Goal: Information Seeking & Learning: Find specific fact

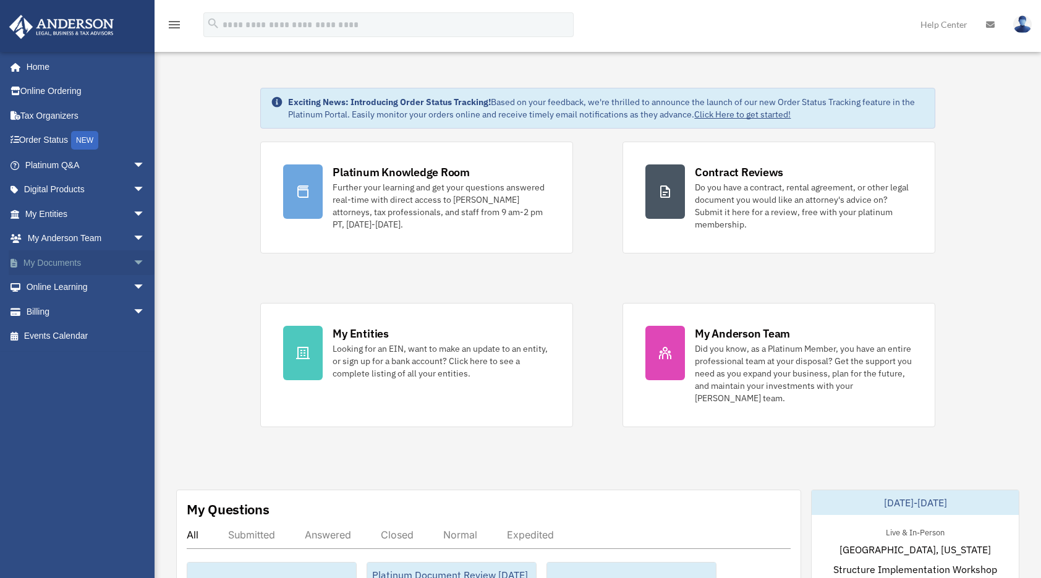
click at [133, 261] on span "arrow_drop_down" at bounding box center [145, 262] width 25 height 25
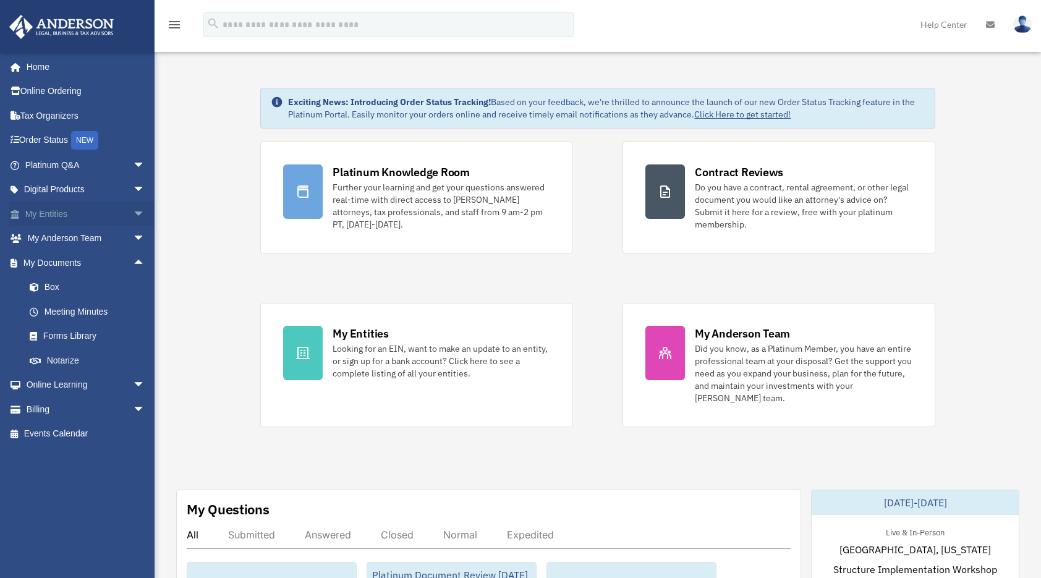
click at [133, 212] on span "arrow_drop_down" at bounding box center [145, 214] width 25 height 25
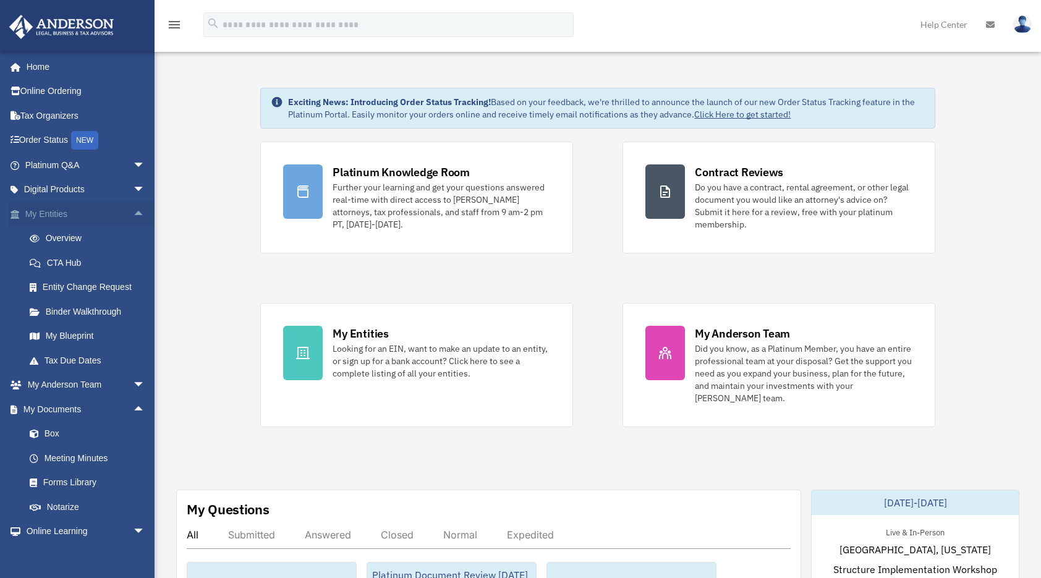
click at [64, 213] on link "My Entities arrow_drop_up" at bounding box center [86, 214] width 155 height 25
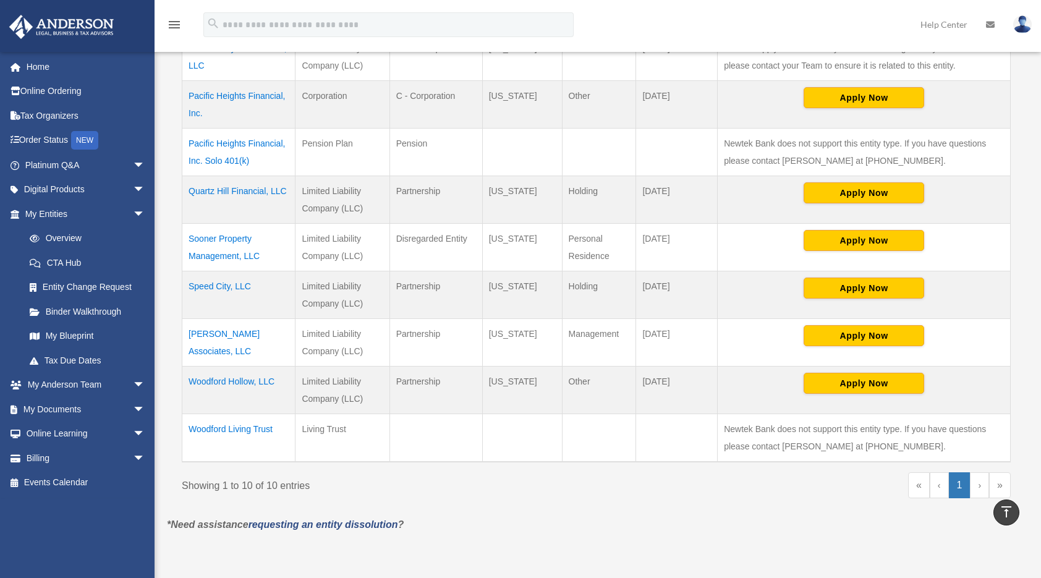
scroll to position [371, 0]
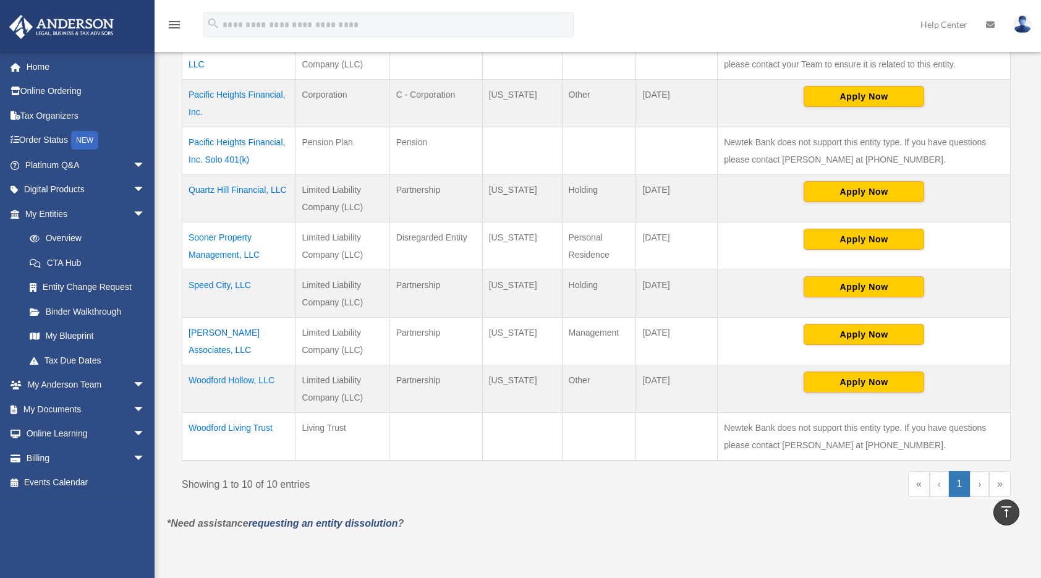
click at [224, 289] on td "Speed City, LLC" at bounding box center [238, 294] width 113 height 48
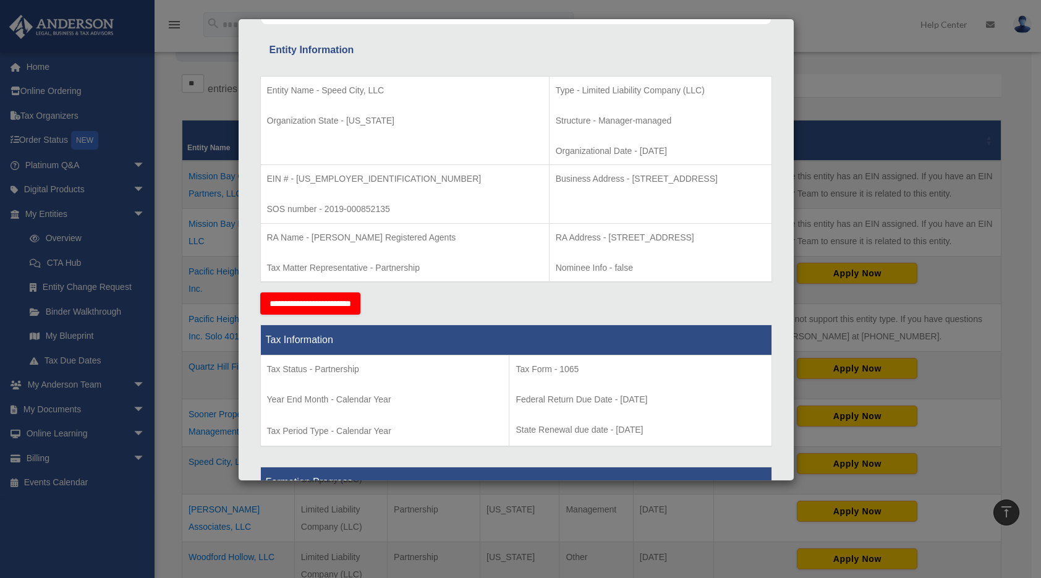
scroll to position [207, 0]
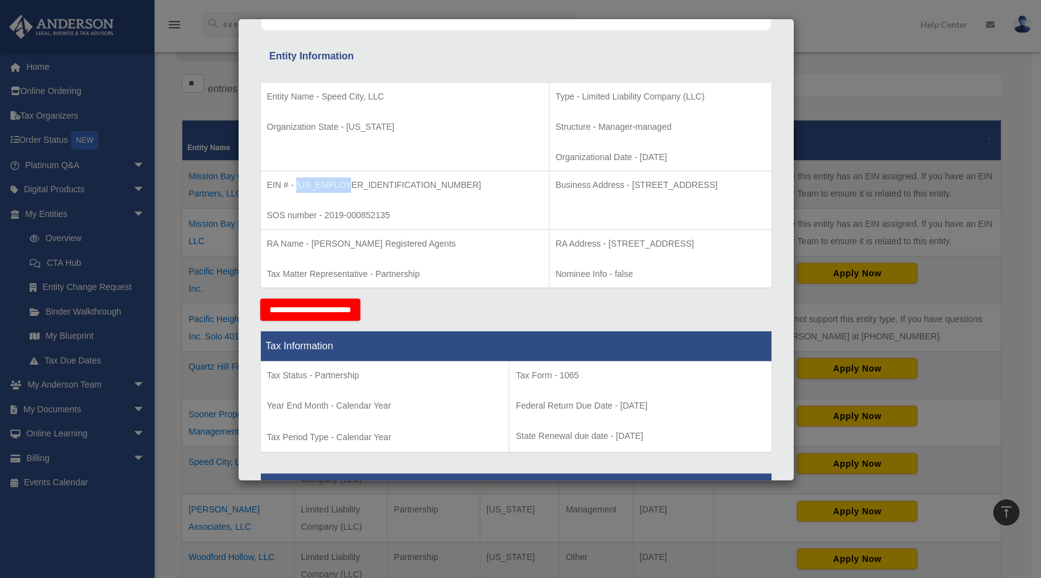
drag, startPoint x: 341, startPoint y: 182, endPoint x: 297, endPoint y: 183, distance: 43.9
click at [297, 183] on p "EIN # - 84-2001811" at bounding box center [405, 184] width 276 height 15
click at [566, 202] on td "Business Address - 1718 Capitol Ave., Cheyenne, Wy 82001" at bounding box center [660, 200] width 223 height 59
click at [344, 181] on p "EIN # - 84-2001811" at bounding box center [405, 184] width 276 height 15
drag, startPoint x: 340, startPoint y: 182, endPoint x: 294, endPoint y: 184, distance: 46.4
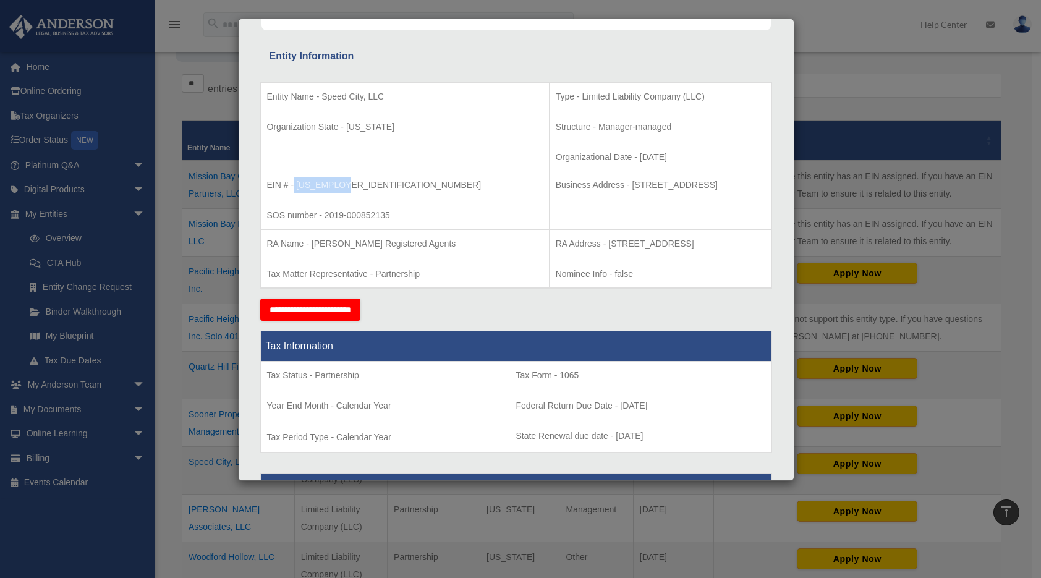
click at [294, 184] on p "EIN # - 84-2001811" at bounding box center [405, 184] width 276 height 15
